Goal: Book appointment/travel/reservation

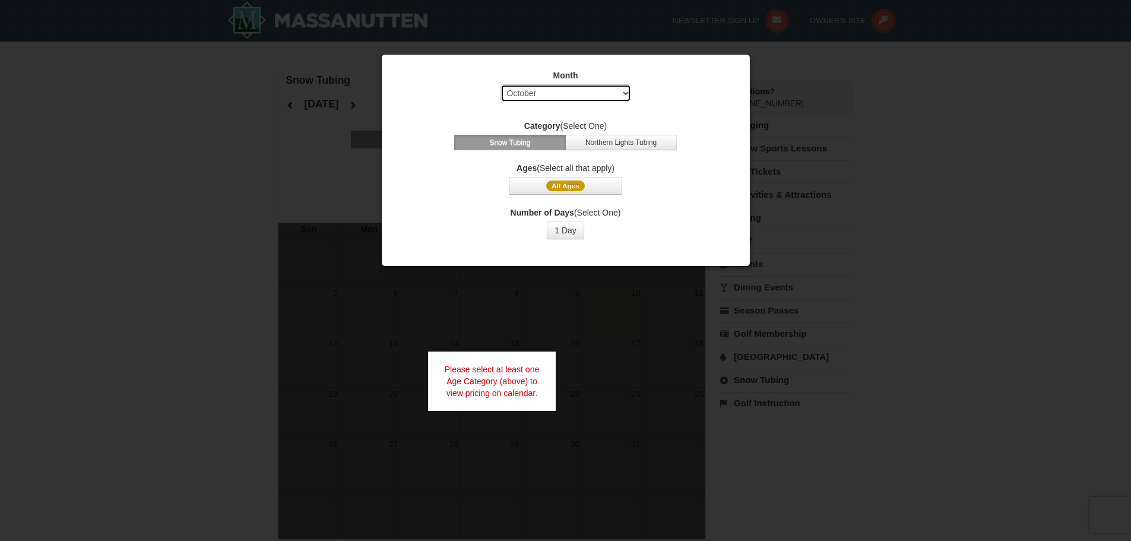
click at [562, 95] on select "Select October November December January February March April May June July Aug…" at bounding box center [566, 93] width 131 height 18
select select "1"
click at [501, 84] on select "Select October November December January February March April May June July Aug…" at bounding box center [566, 93] width 131 height 18
click at [564, 230] on button "1 Day" at bounding box center [565, 231] width 37 height 18
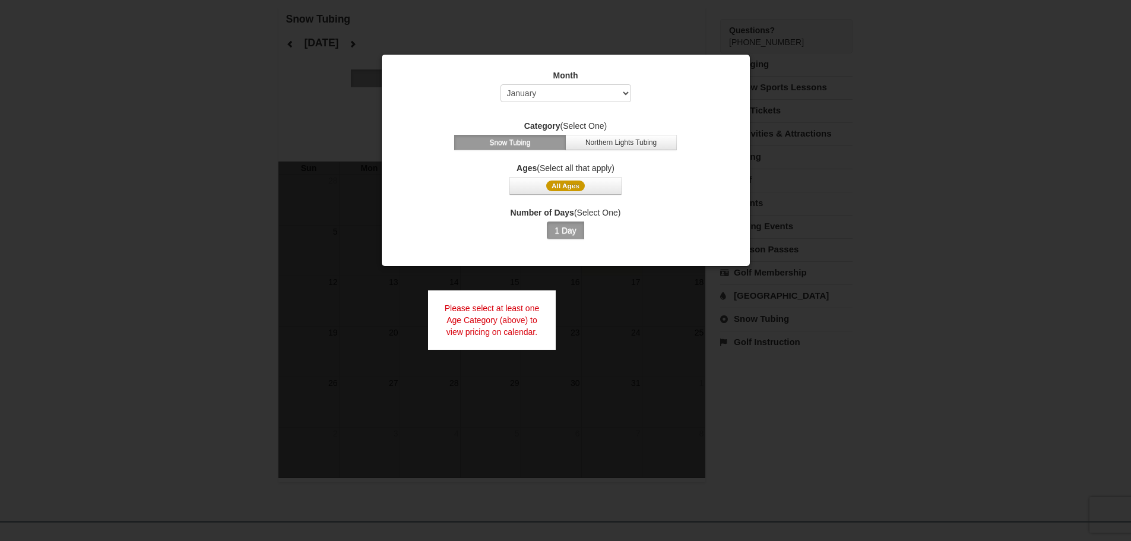
scroll to position [119, 0]
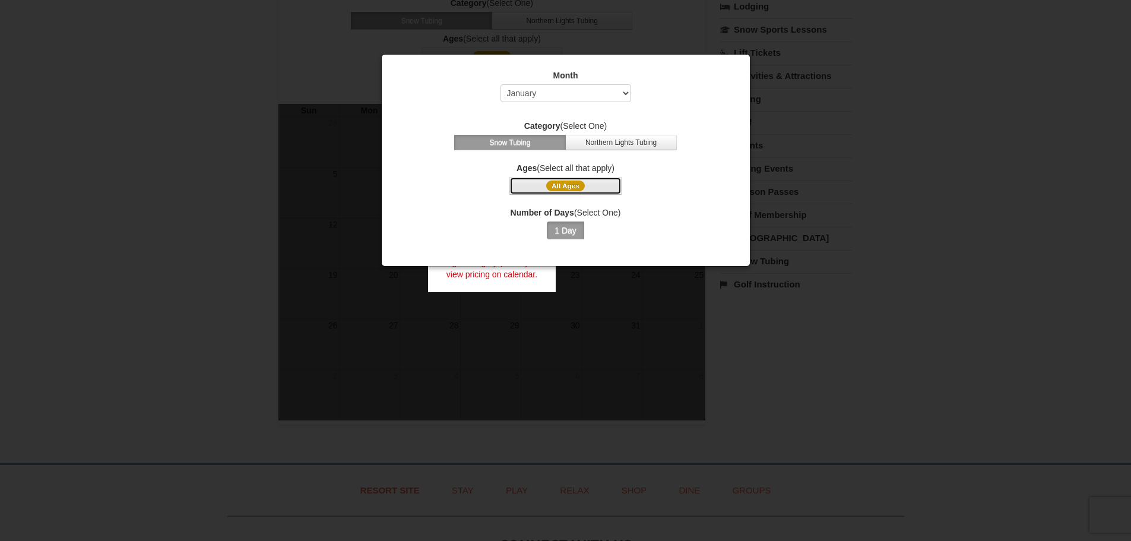
click at [565, 184] on span "All Ages" at bounding box center [565, 186] width 39 height 11
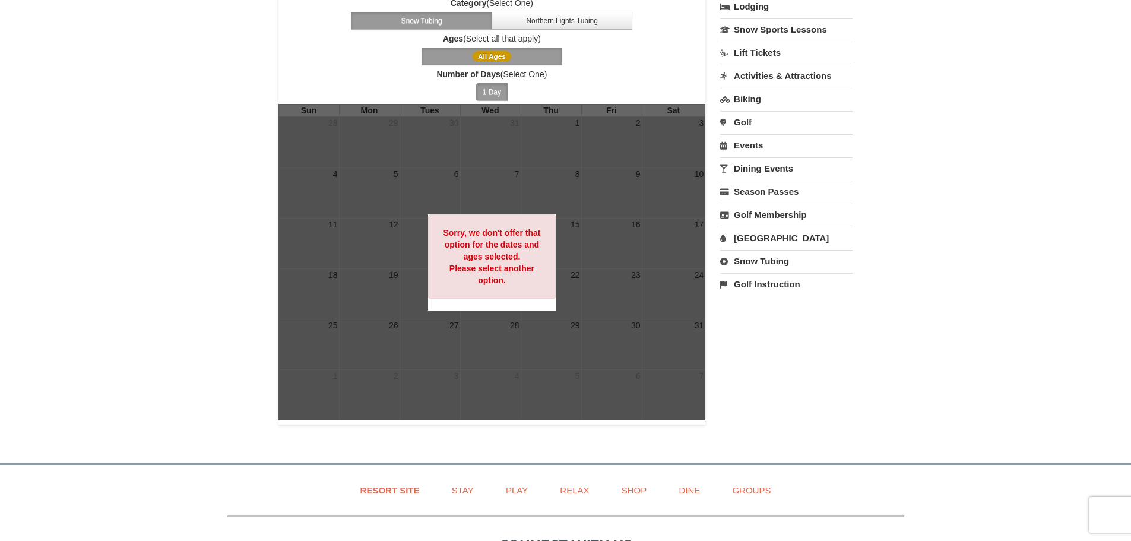
click at [804, 317] on div "Snow Tubing [DATE] Category (Select One) Snow Tubing Northern Lights Tubing Age…" at bounding box center [566, 187] width 575 height 475
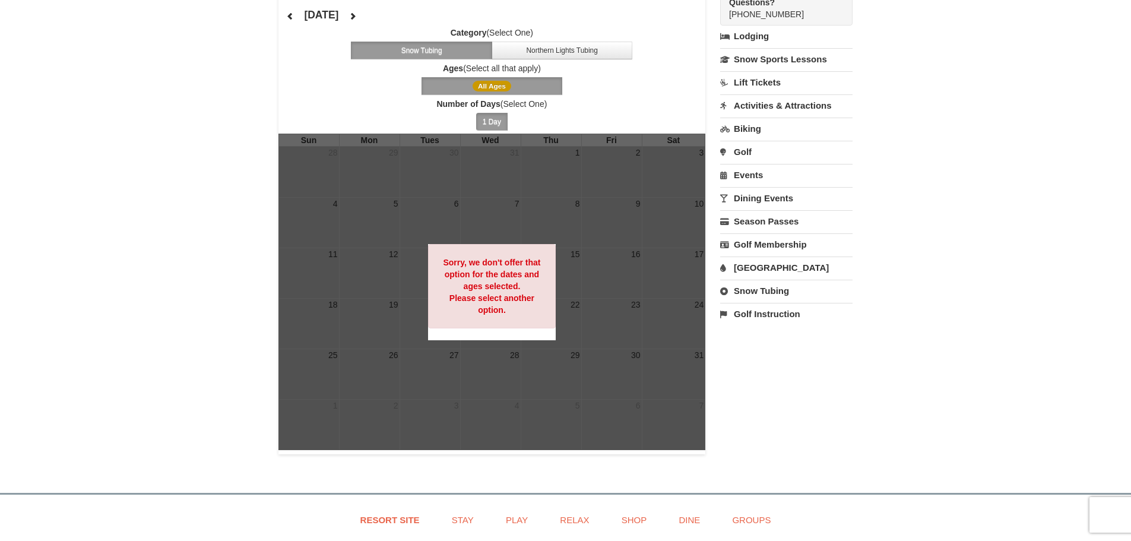
scroll to position [59, 0]
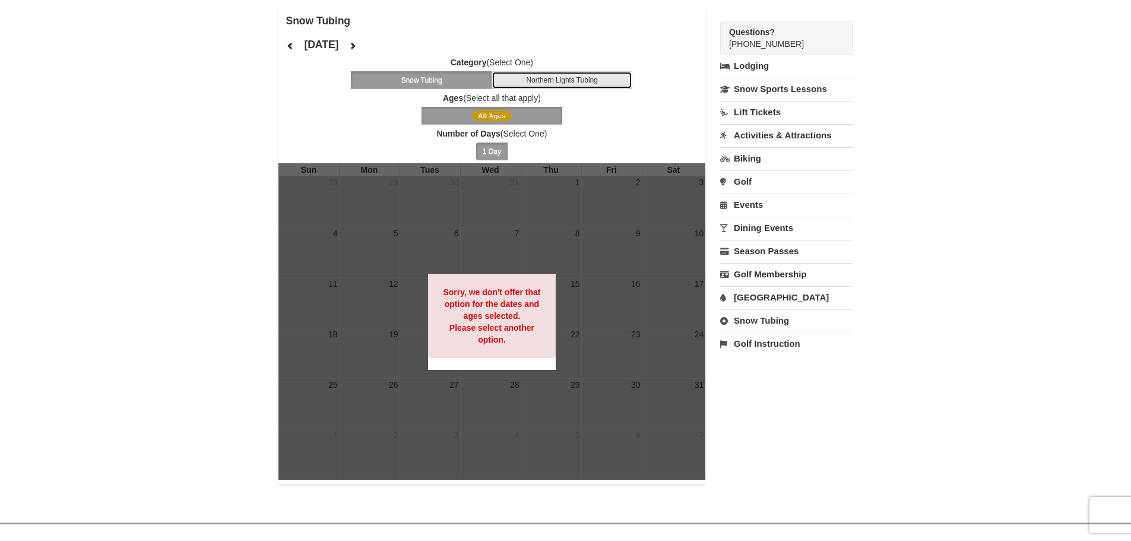
click at [564, 87] on button "Northern Lights Tubing" at bounding box center [562, 80] width 141 height 18
click at [455, 75] on button "Snow Tubing" at bounding box center [421, 80] width 141 height 18
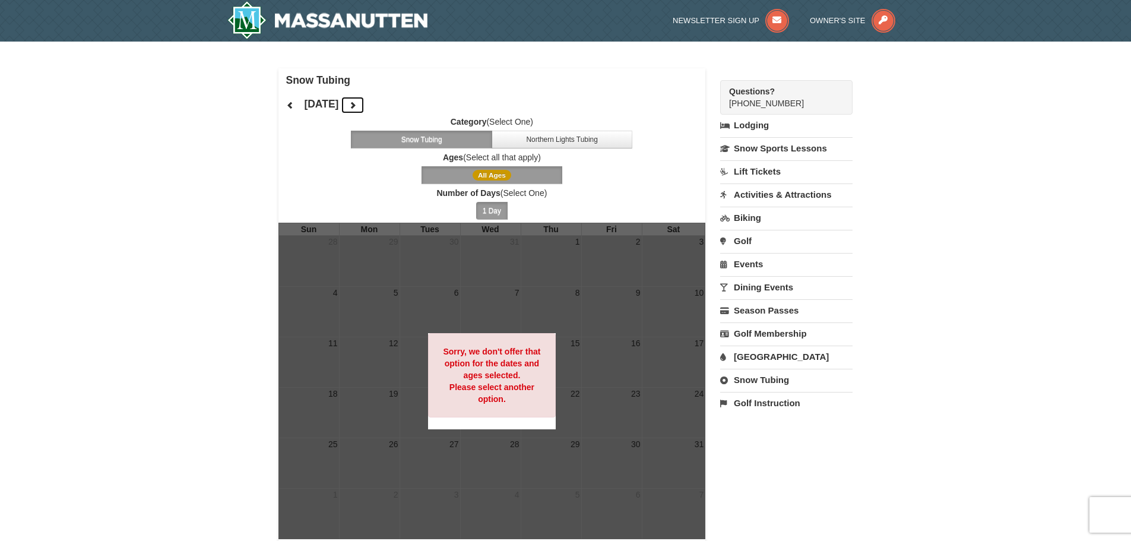
click at [357, 107] on icon at bounding box center [353, 105] width 8 height 8
click at [365, 107] on button at bounding box center [353, 105] width 24 height 18
click at [284, 105] on button at bounding box center [291, 105] width 24 height 18
click at [288, 104] on div at bounding box center [565, 270] width 1131 height 541
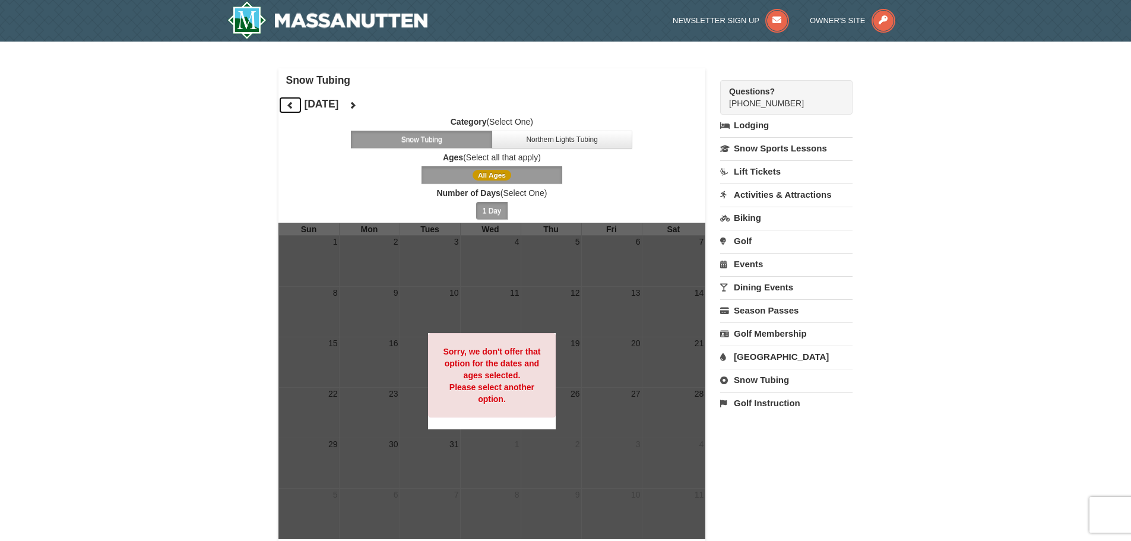
click at [288, 104] on icon at bounding box center [290, 105] width 8 height 8
click at [768, 146] on link "Snow Sports Lessons" at bounding box center [786, 148] width 132 height 22
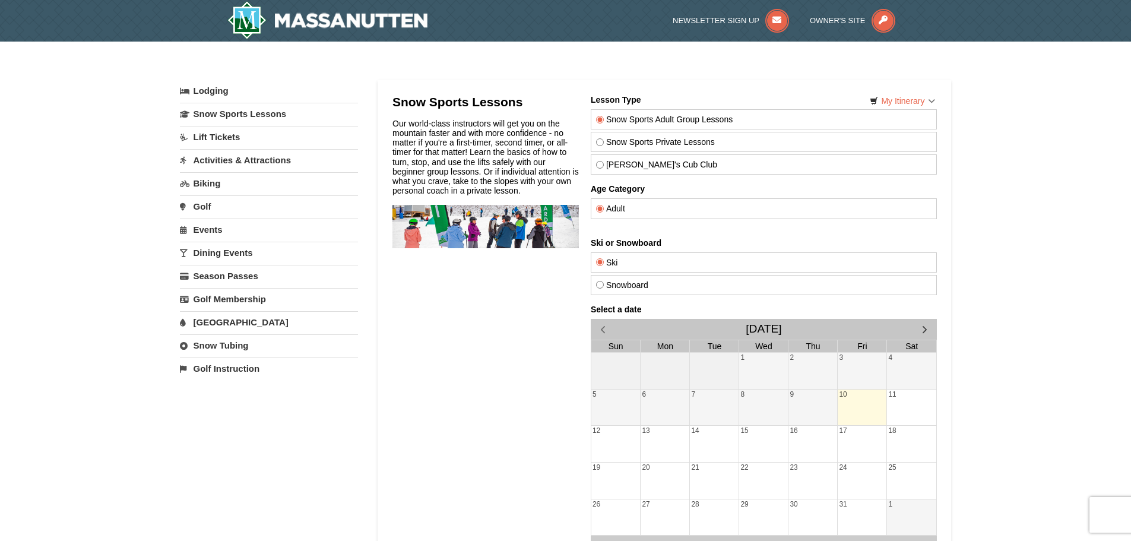
click at [223, 342] on link "Snow Tubing" at bounding box center [269, 345] width 178 height 22
click at [223, 384] on select "October November December January February March April May June July August Sep…" at bounding box center [264, 385] width 169 height 18
select select "1"
click at [180, 376] on select "October November December January February March April May June July August Sep…" at bounding box center [264, 385] width 169 height 18
click at [200, 410] on button "Search" at bounding box center [200, 408] width 40 height 17
